Goal: Navigation & Orientation: Find specific page/section

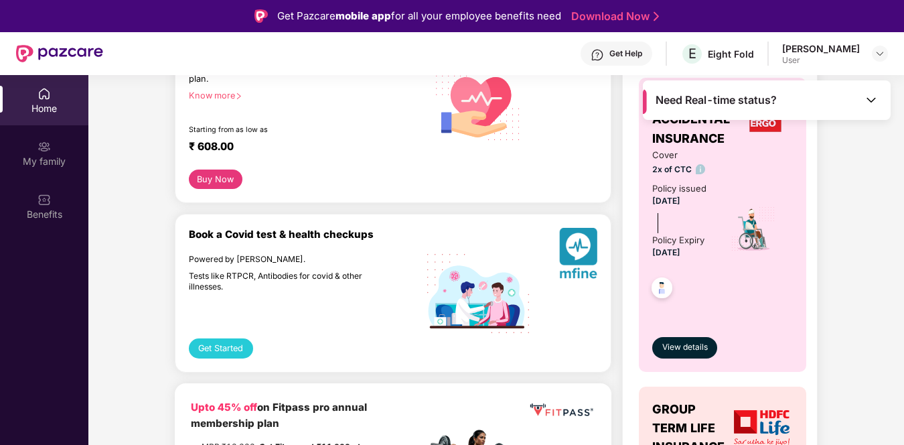
scroll to position [110, 0]
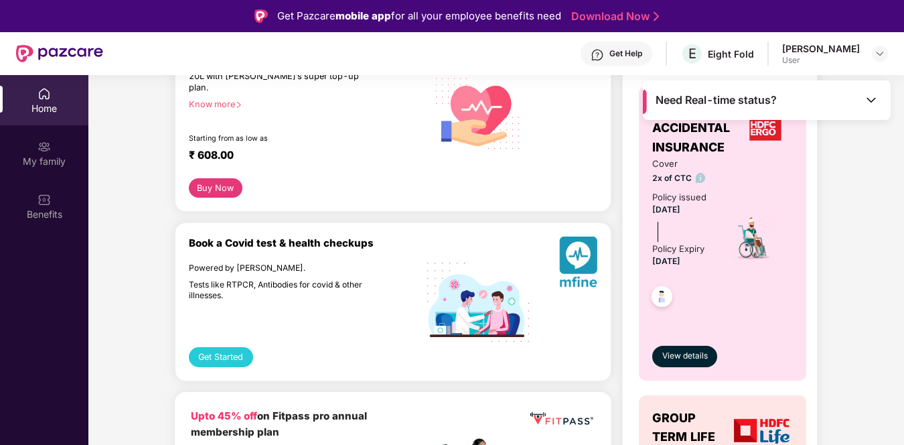
click at [871, 101] on img at bounding box center [871, 99] width 13 height 13
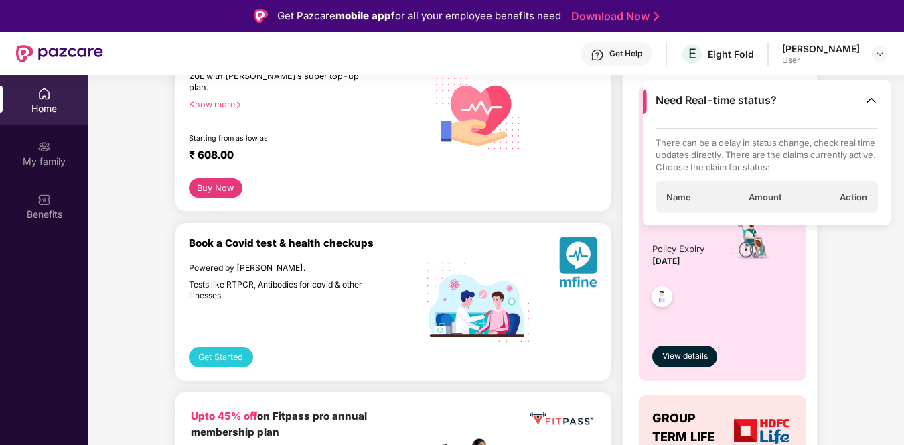
click at [871, 101] on img at bounding box center [871, 99] width 13 height 13
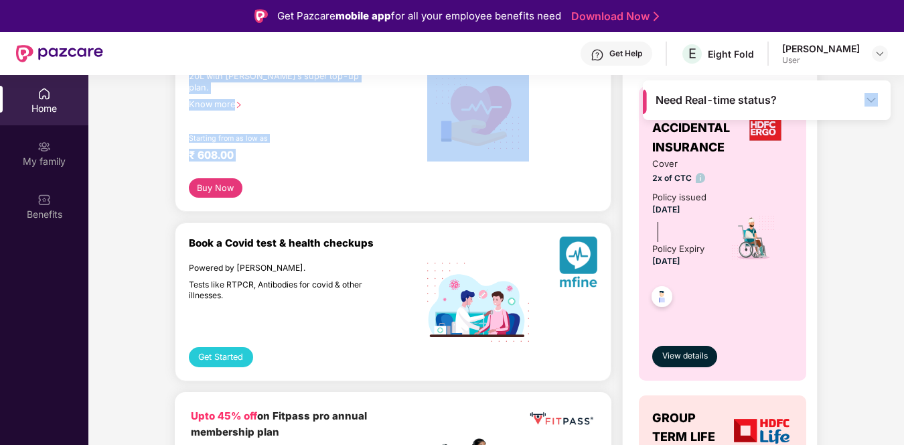
drag, startPoint x: 803, startPoint y: 102, endPoint x: 575, endPoint y: 98, distance: 227.7
click at [575, 98] on main "Need Real-time status? Welcome back, Ena! Enjoy your benefits! Super-topup Insu…" at bounding box center [496, 187] width 816 height 445
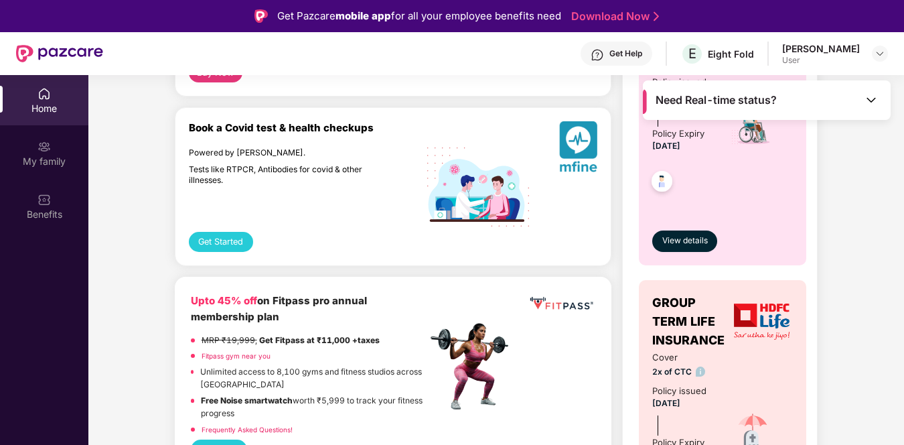
scroll to position [54, 0]
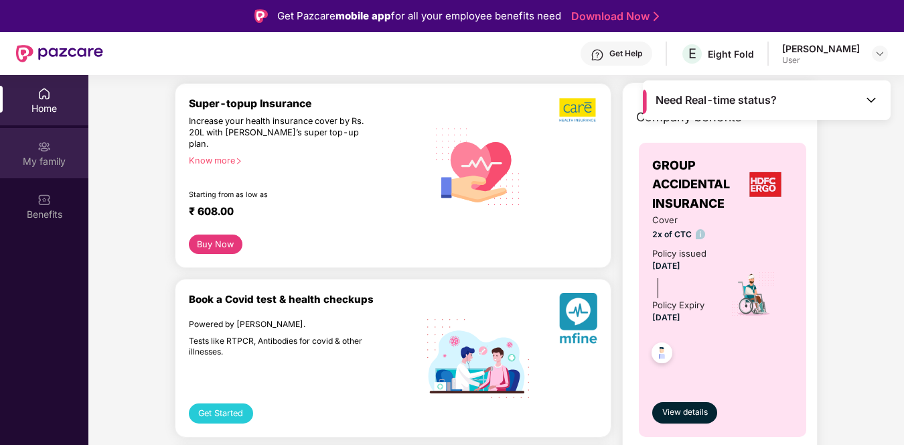
click at [52, 159] on div "My family" at bounding box center [44, 161] width 88 height 13
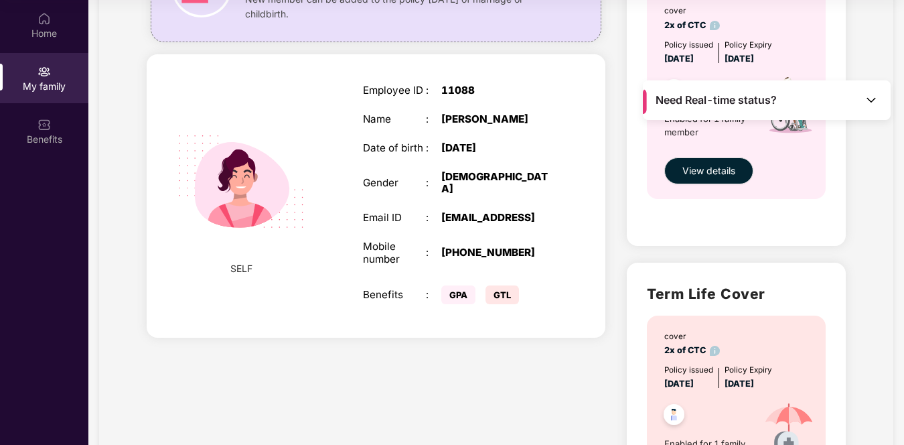
scroll to position [155, 0]
